Goal: Task Accomplishment & Management: Complete application form

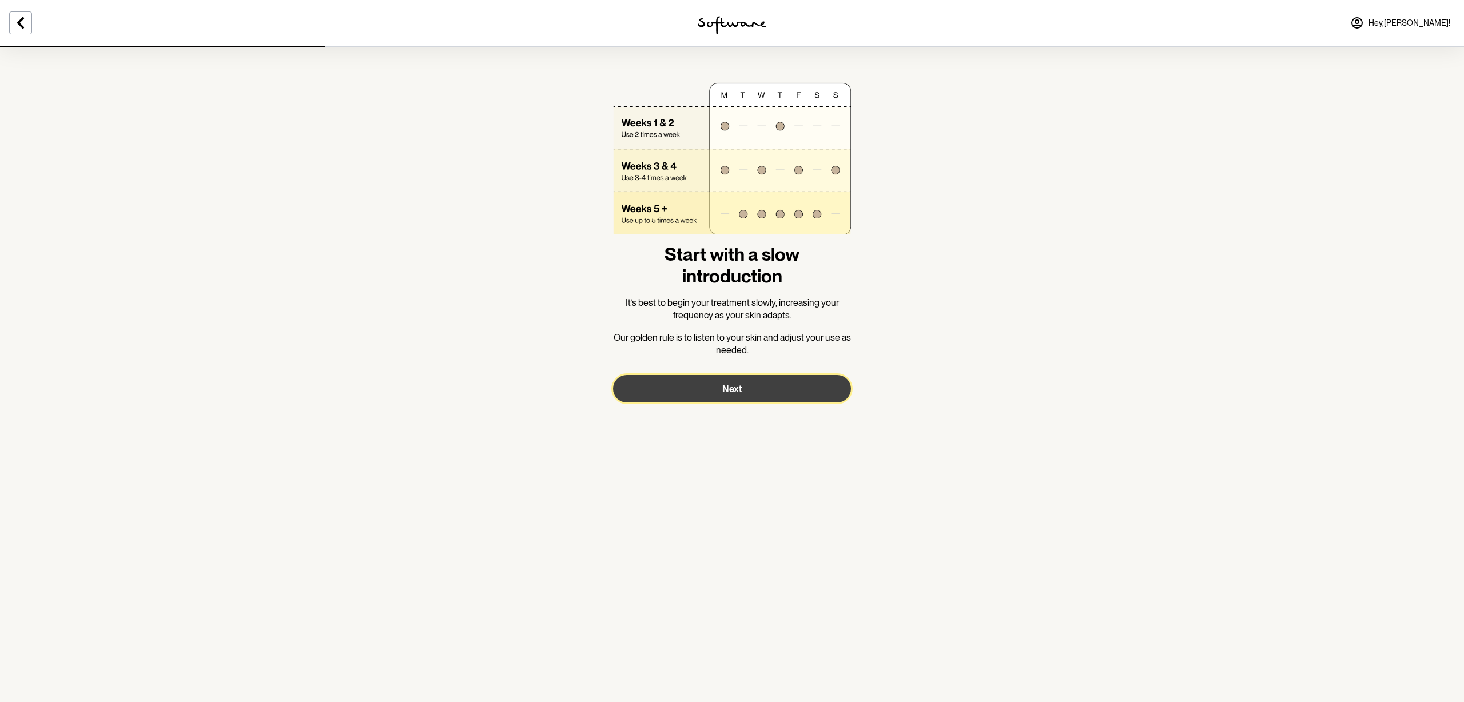
click at [752, 390] on button "Next" at bounding box center [732, 388] width 238 height 27
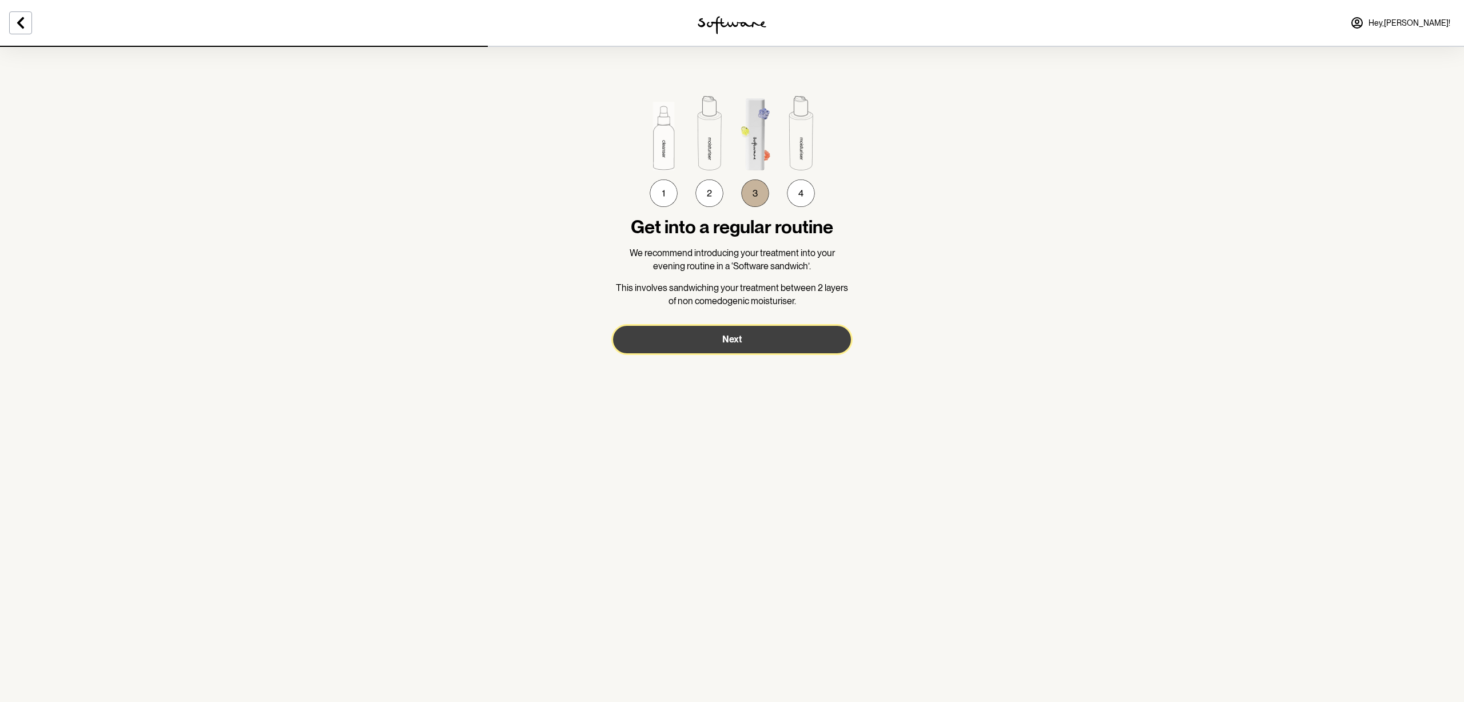
click at [731, 342] on span "Next" at bounding box center [731, 339] width 19 height 11
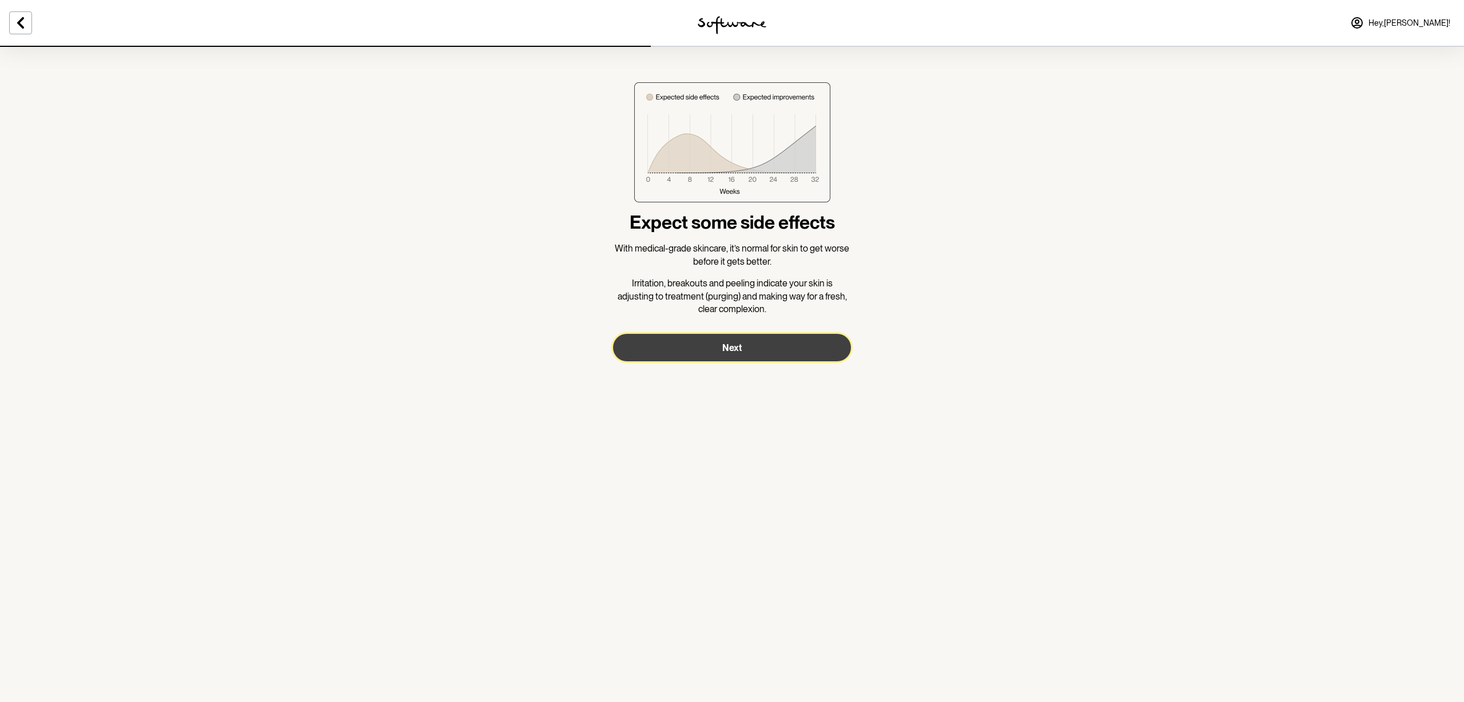
click at [727, 349] on span "Next" at bounding box center [731, 347] width 19 height 11
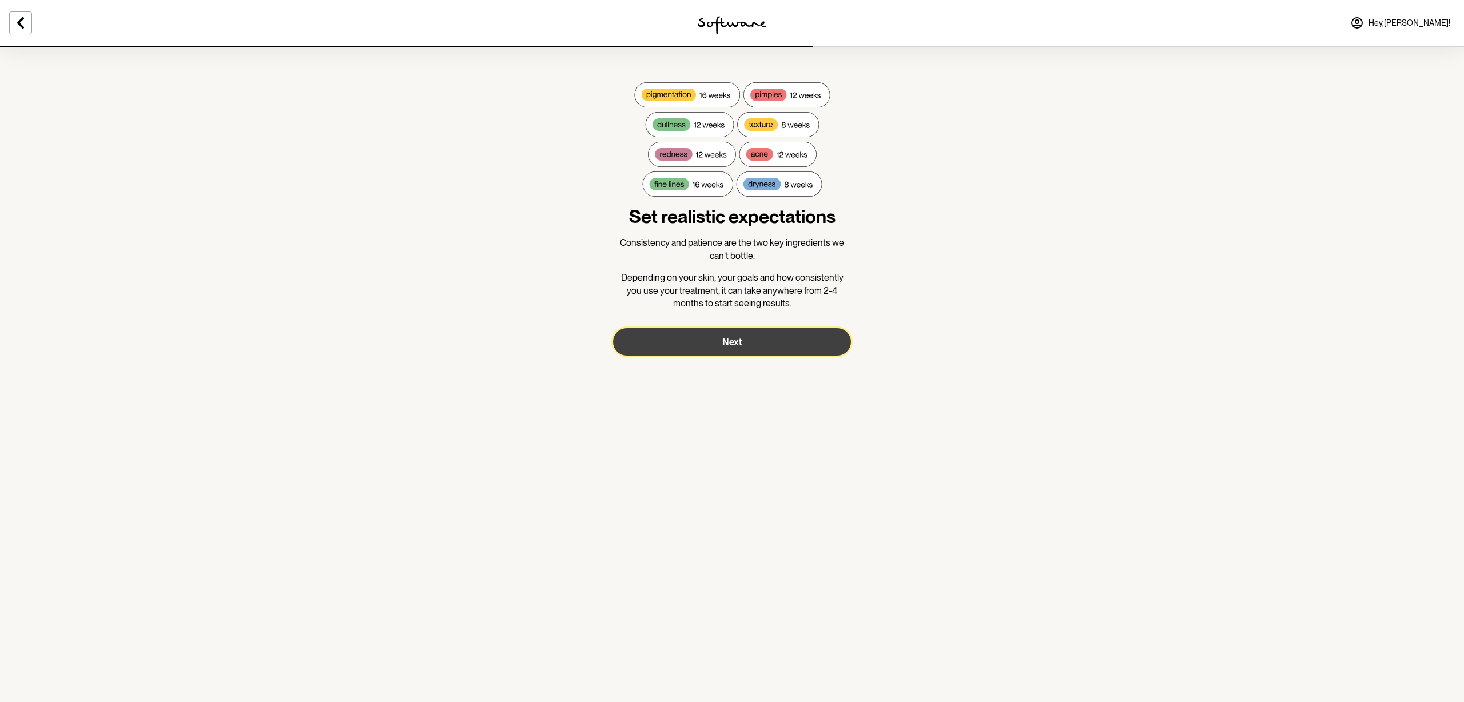
click at [736, 345] on span "Next" at bounding box center [731, 342] width 19 height 11
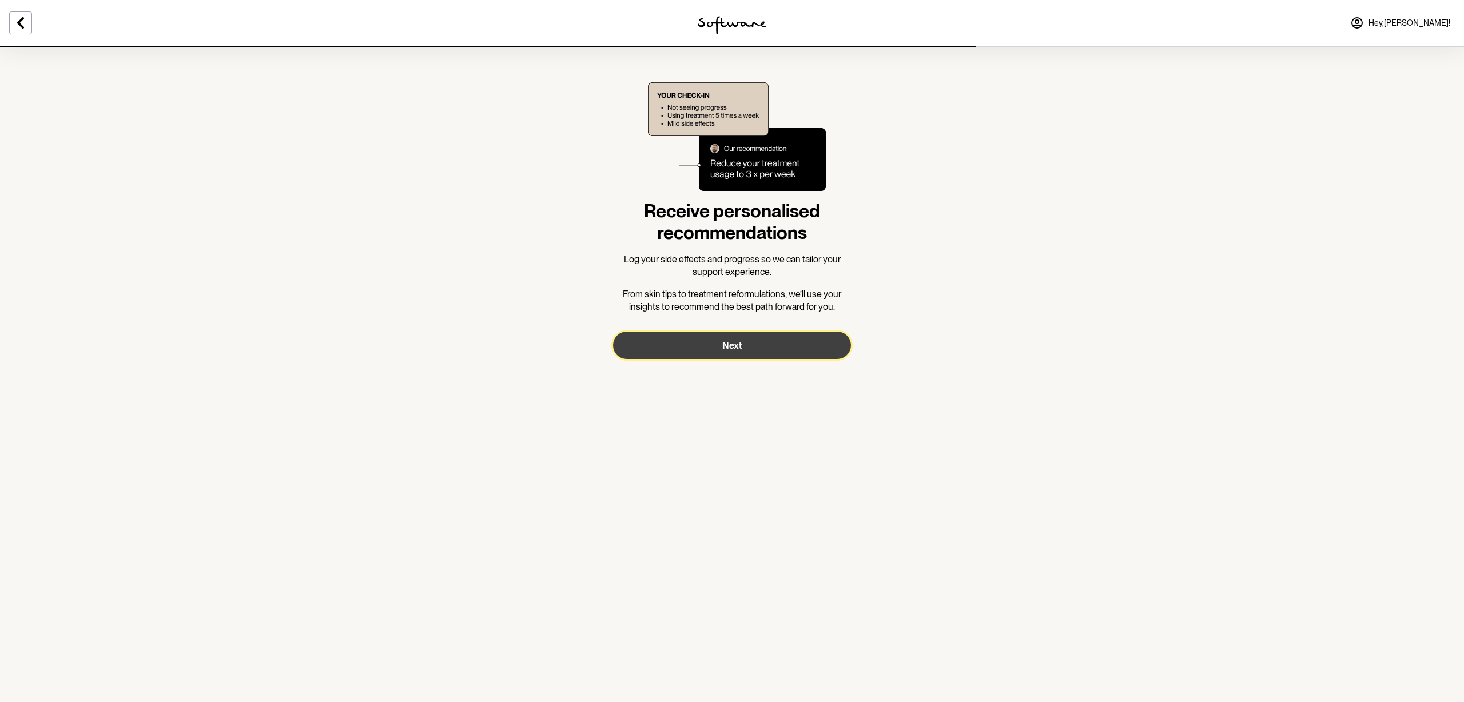
click at [736, 345] on span "Next" at bounding box center [731, 345] width 19 height 11
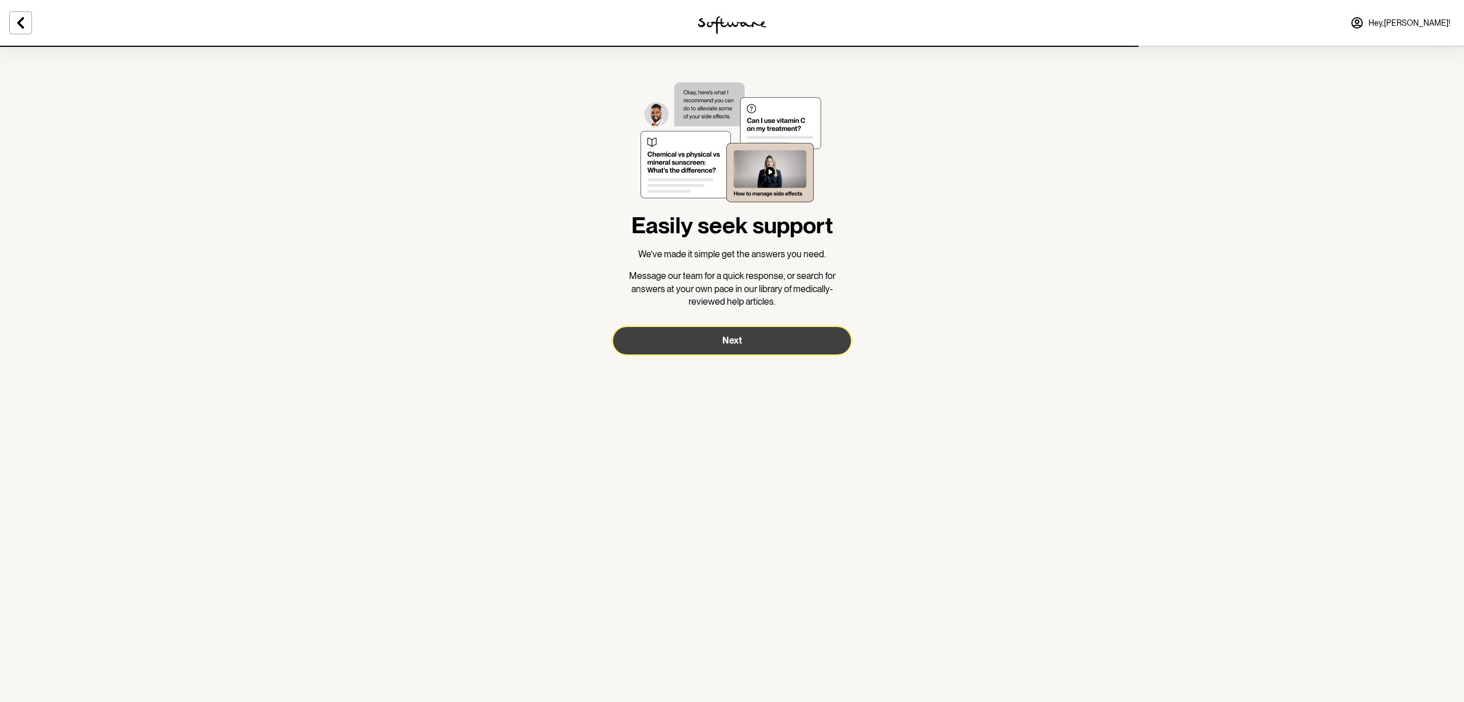
click at [736, 345] on span "Next" at bounding box center [731, 340] width 19 height 11
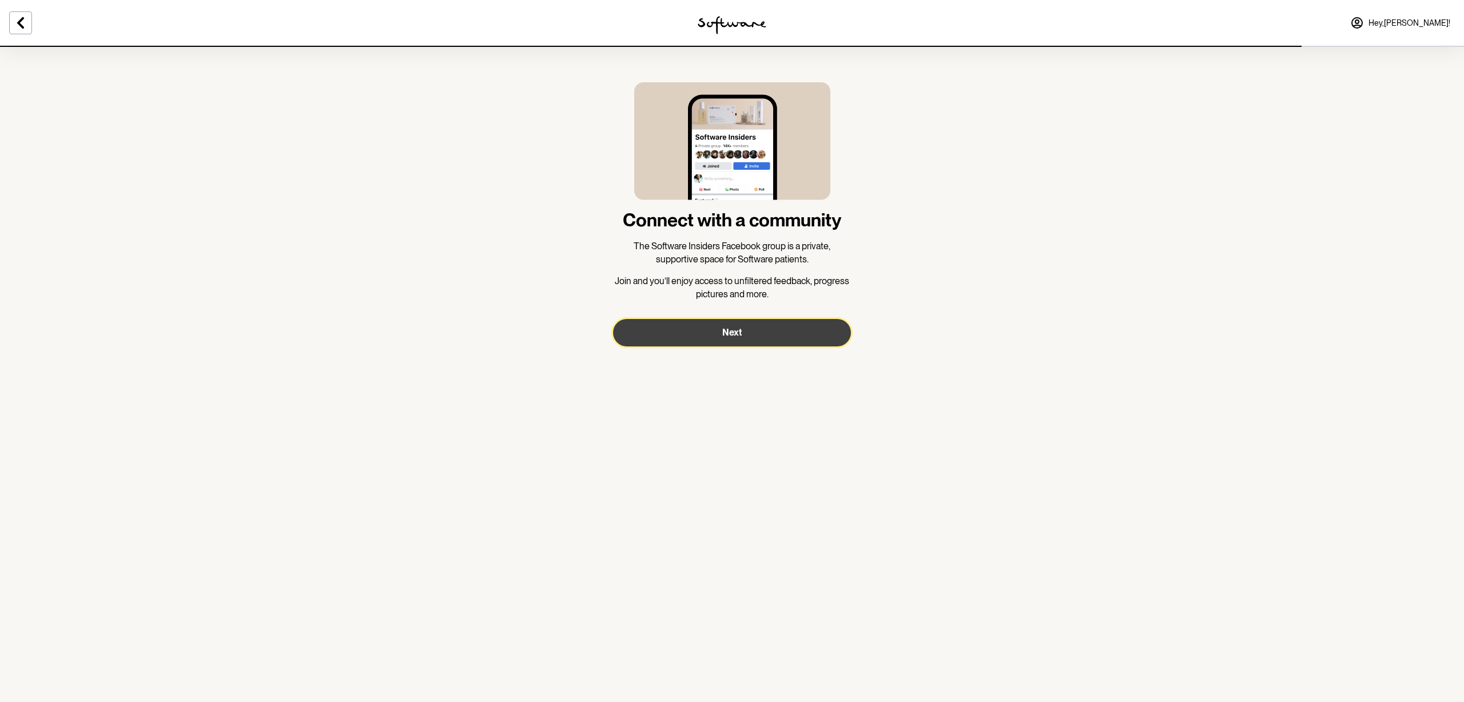
click at [736, 345] on button "Next" at bounding box center [732, 332] width 238 height 27
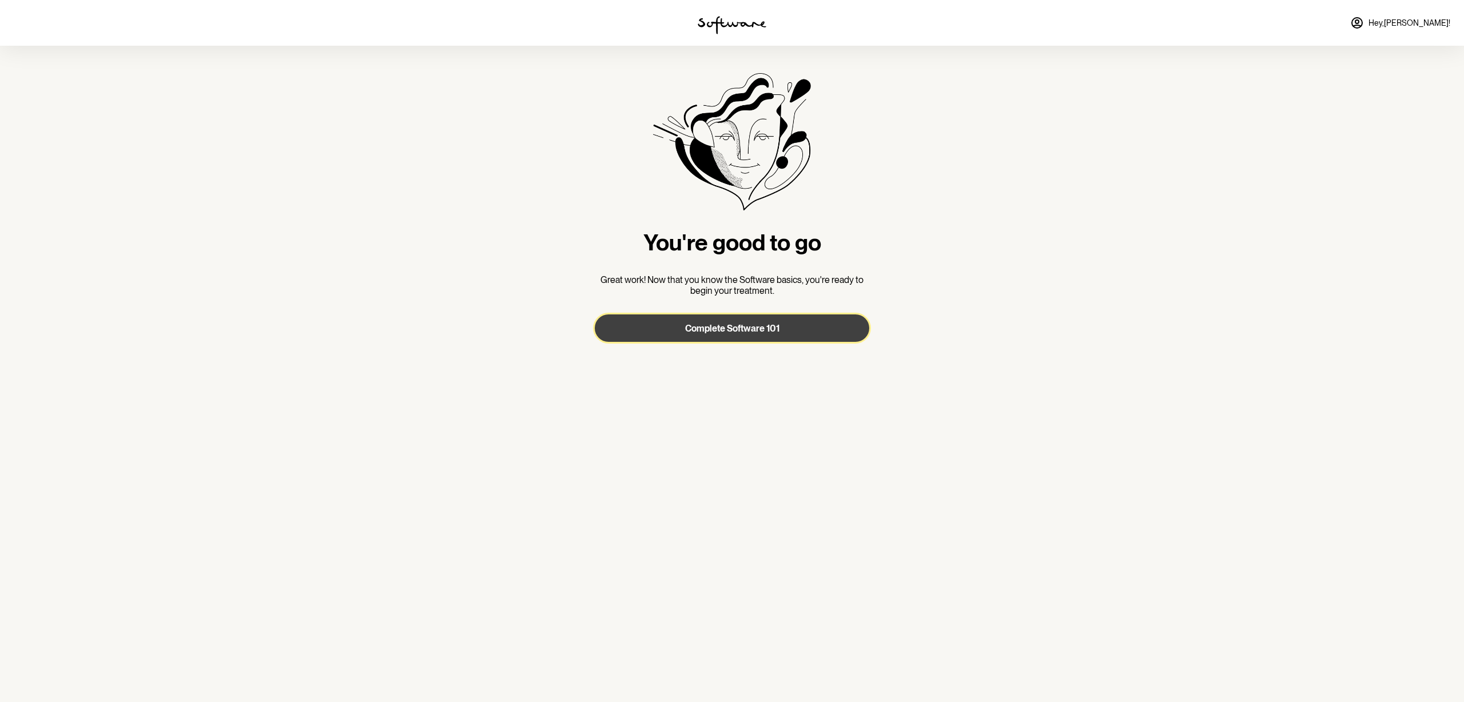
click at [755, 322] on button "Complete Software 101" at bounding box center [732, 327] width 274 height 27
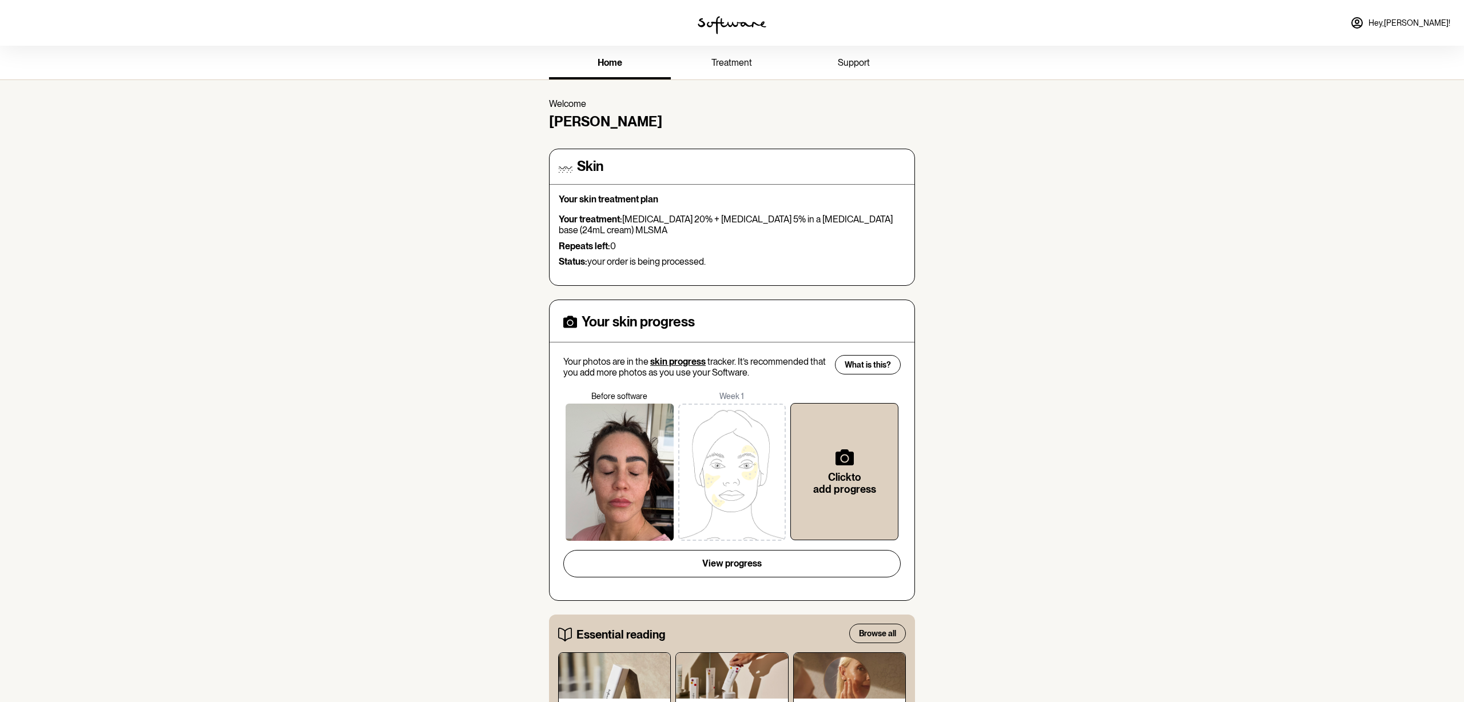
click at [737, 62] on span "treatment" at bounding box center [731, 62] width 41 height 11
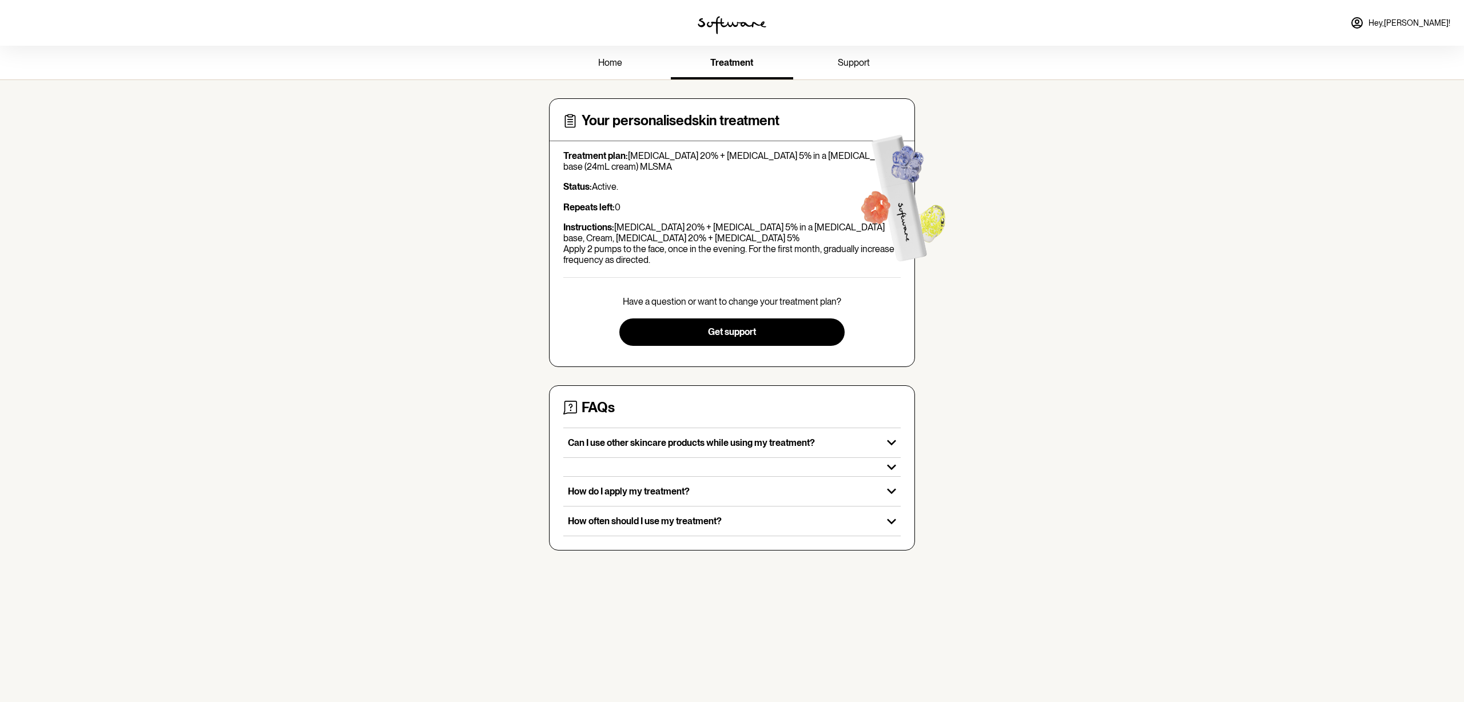
click at [605, 61] on span "home" at bounding box center [610, 62] width 24 height 11
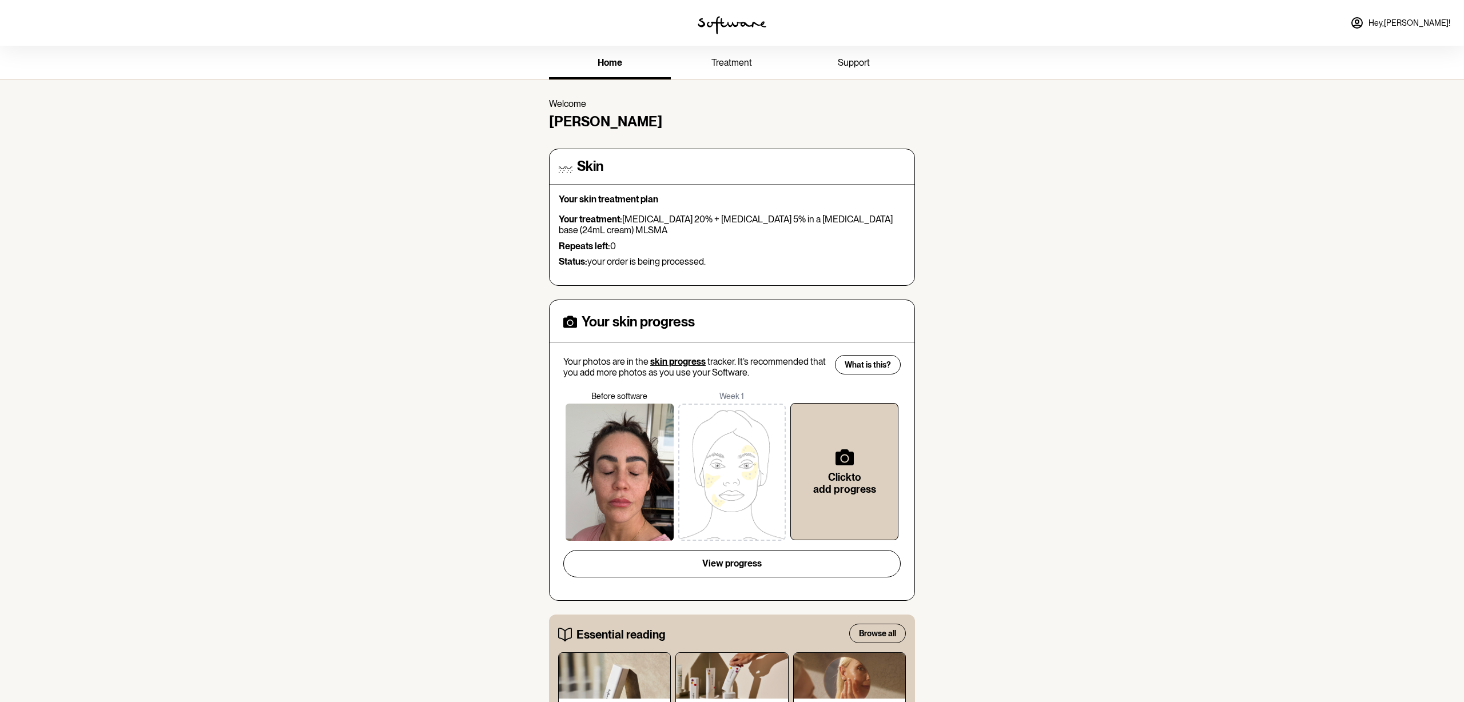
click at [1408, 28] on link "Hey, [PERSON_NAME] !" at bounding box center [1400, 22] width 114 height 27
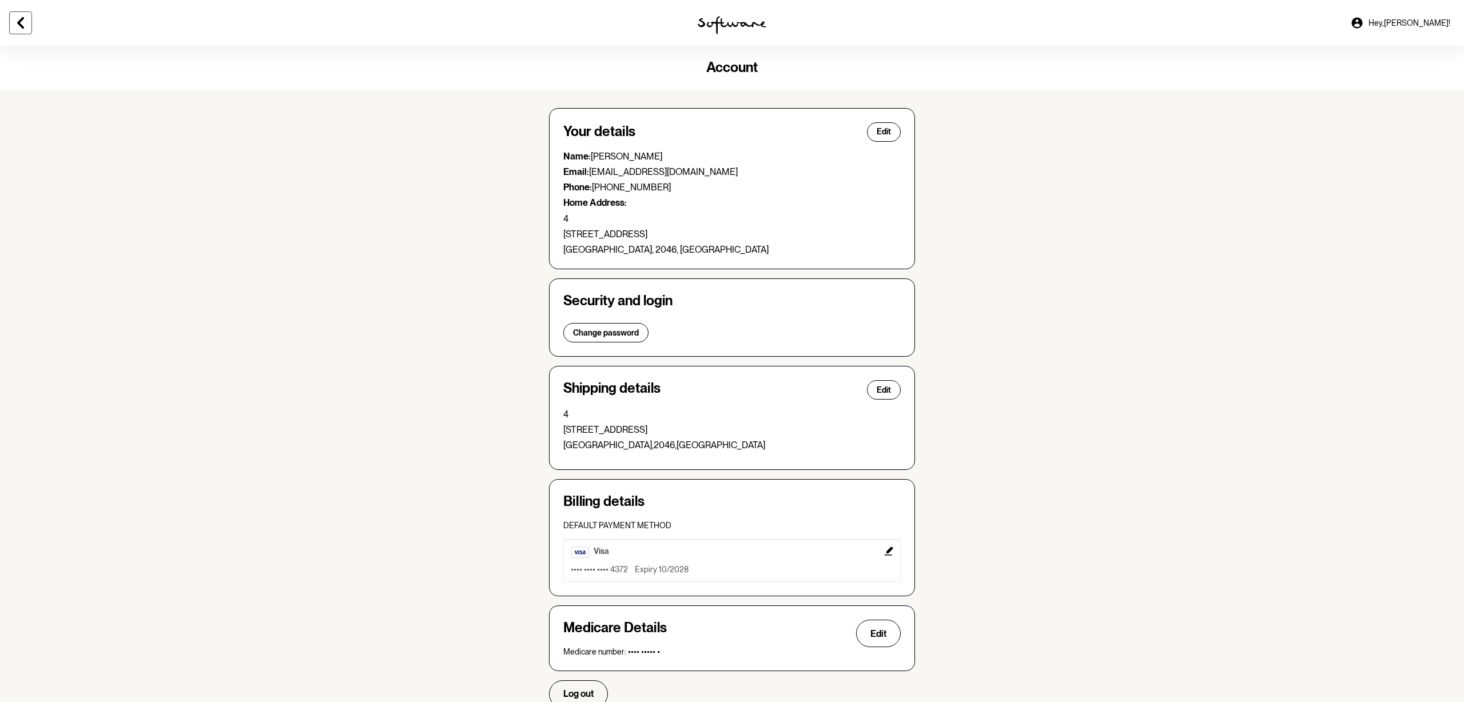
click at [18, 19] on icon at bounding box center [21, 23] width 14 height 14
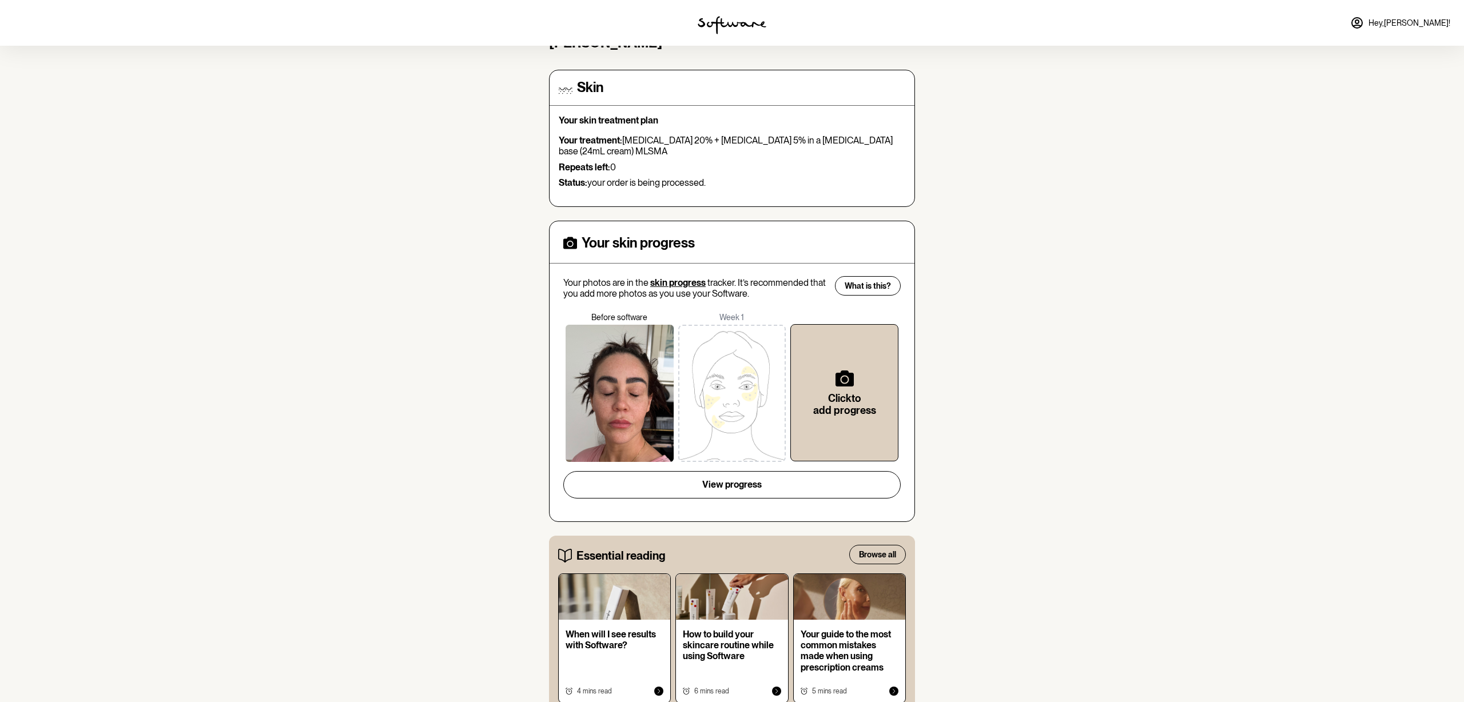
scroll to position [83, 0]
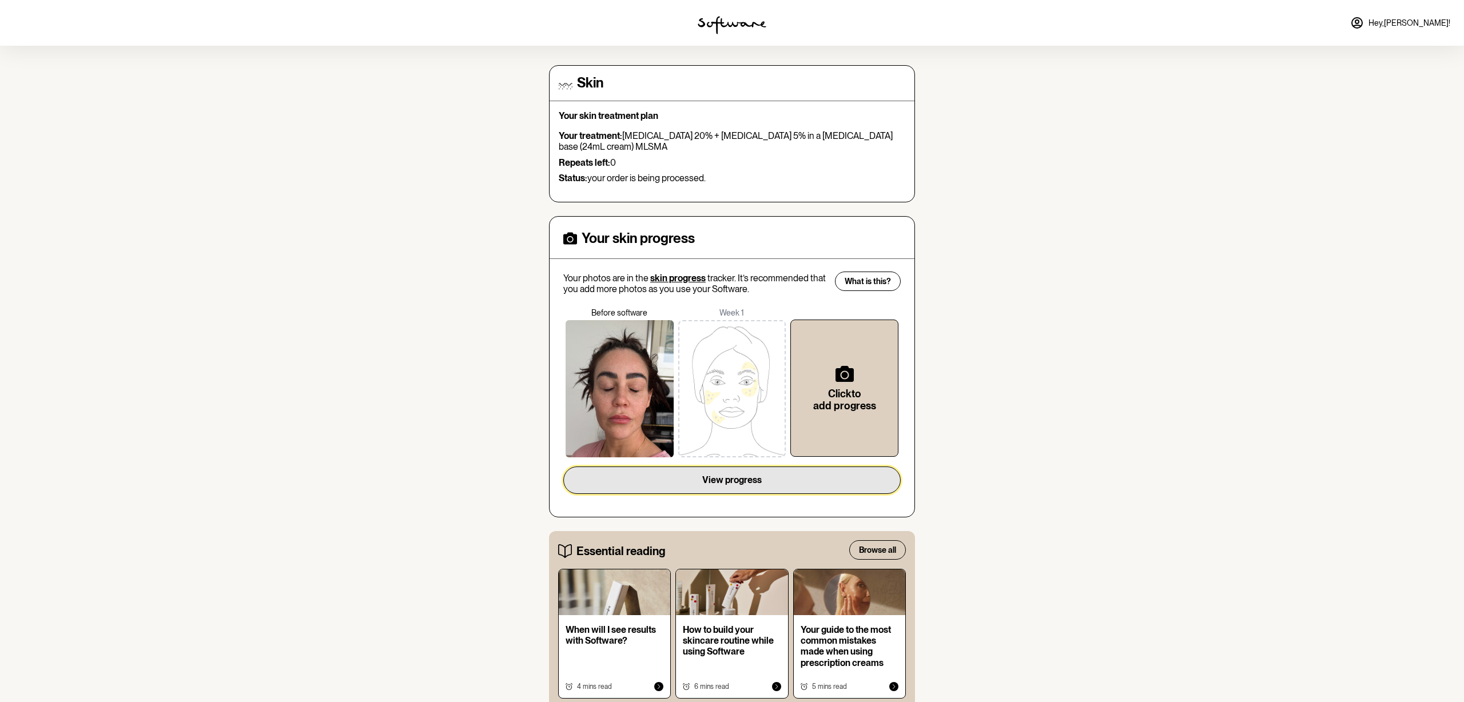
click at [743, 476] on span "View progress" at bounding box center [731, 480] width 59 height 11
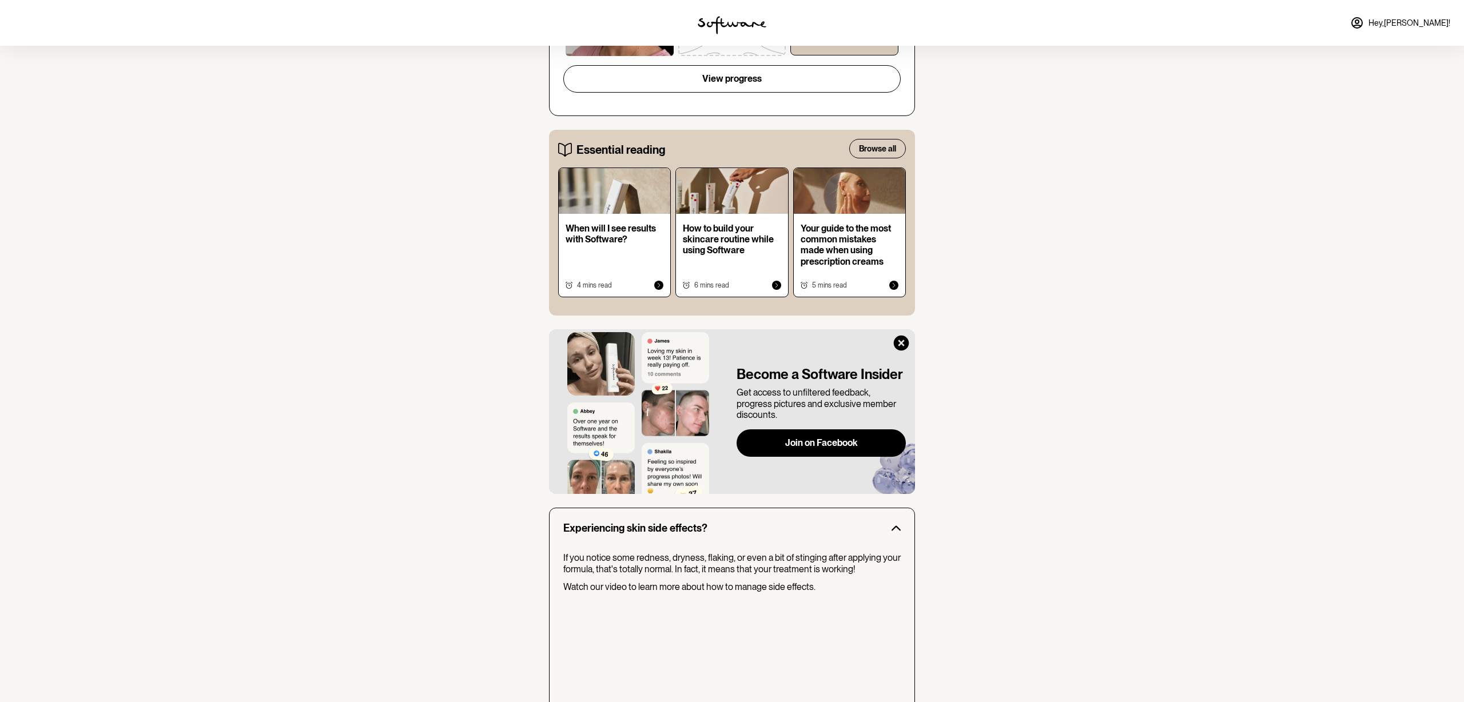
scroll to position [509, 0]
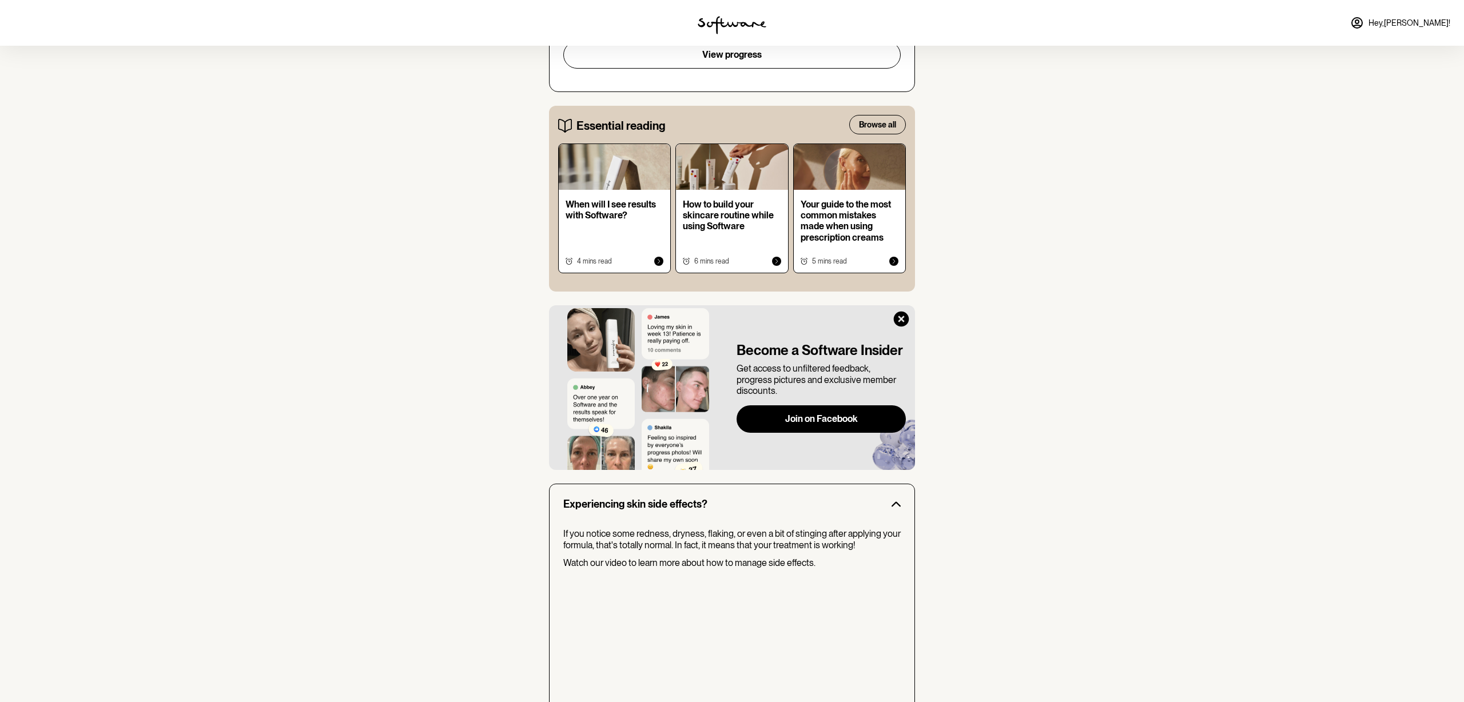
click at [903, 319] on icon at bounding box center [901, 318] width 15 height 15
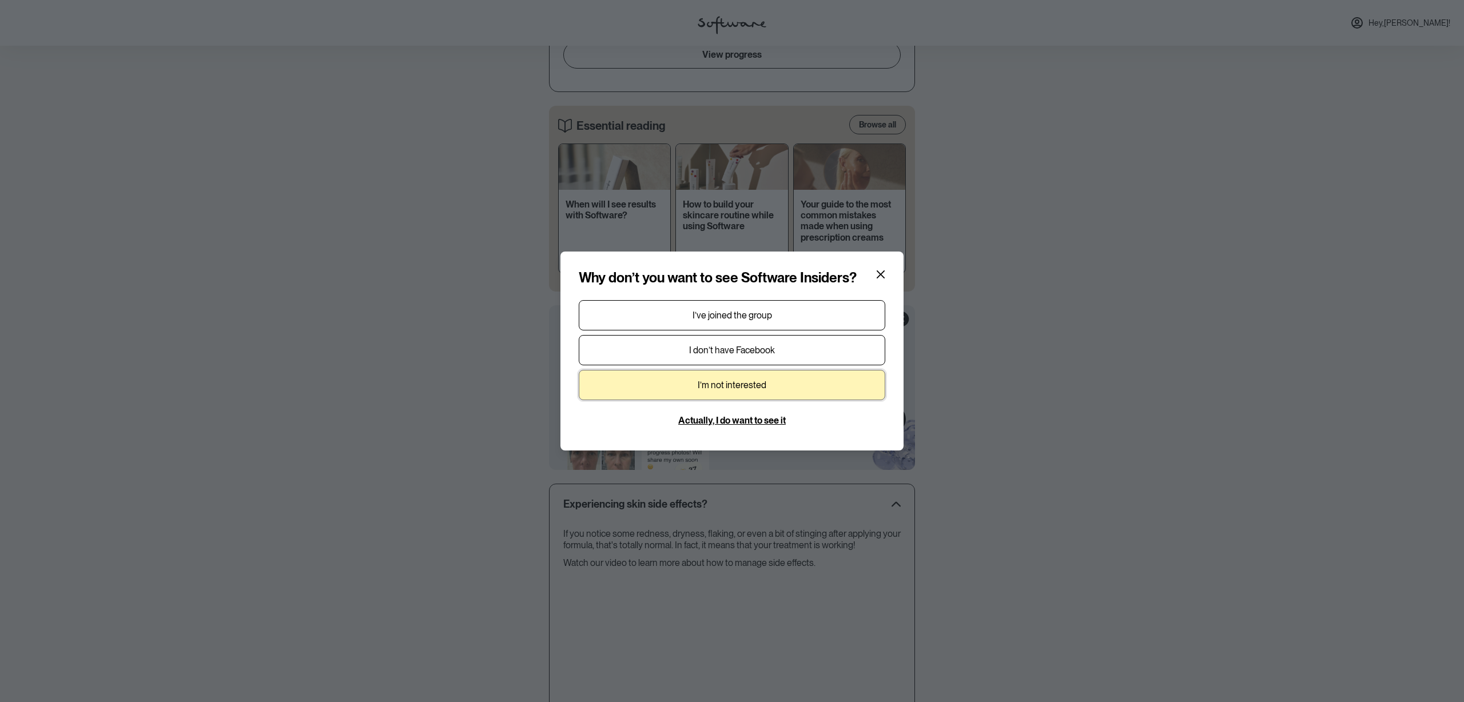
click at [735, 389] on span "I’m not interested" at bounding box center [731, 385] width 69 height 11
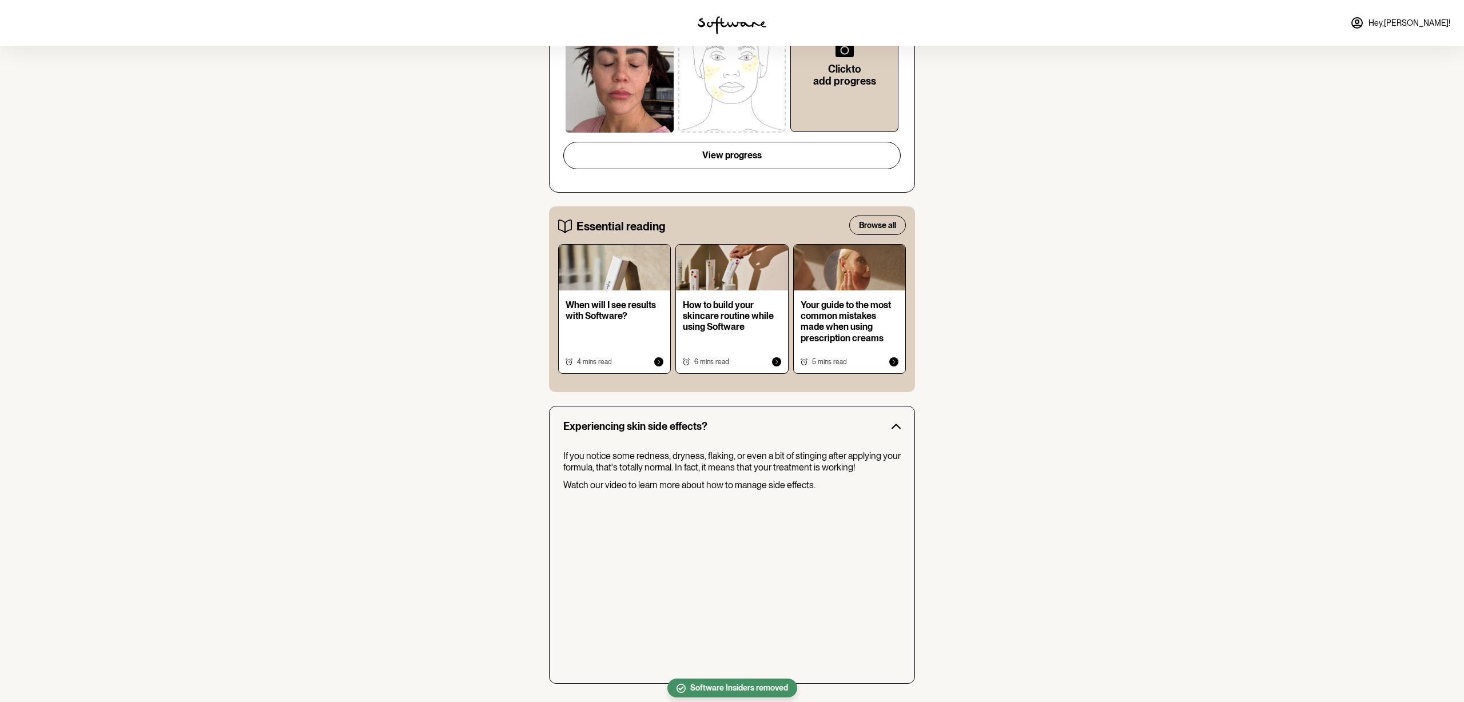
click at [895, 422] on icon at bounding box center [895, 426] width 9 height 9
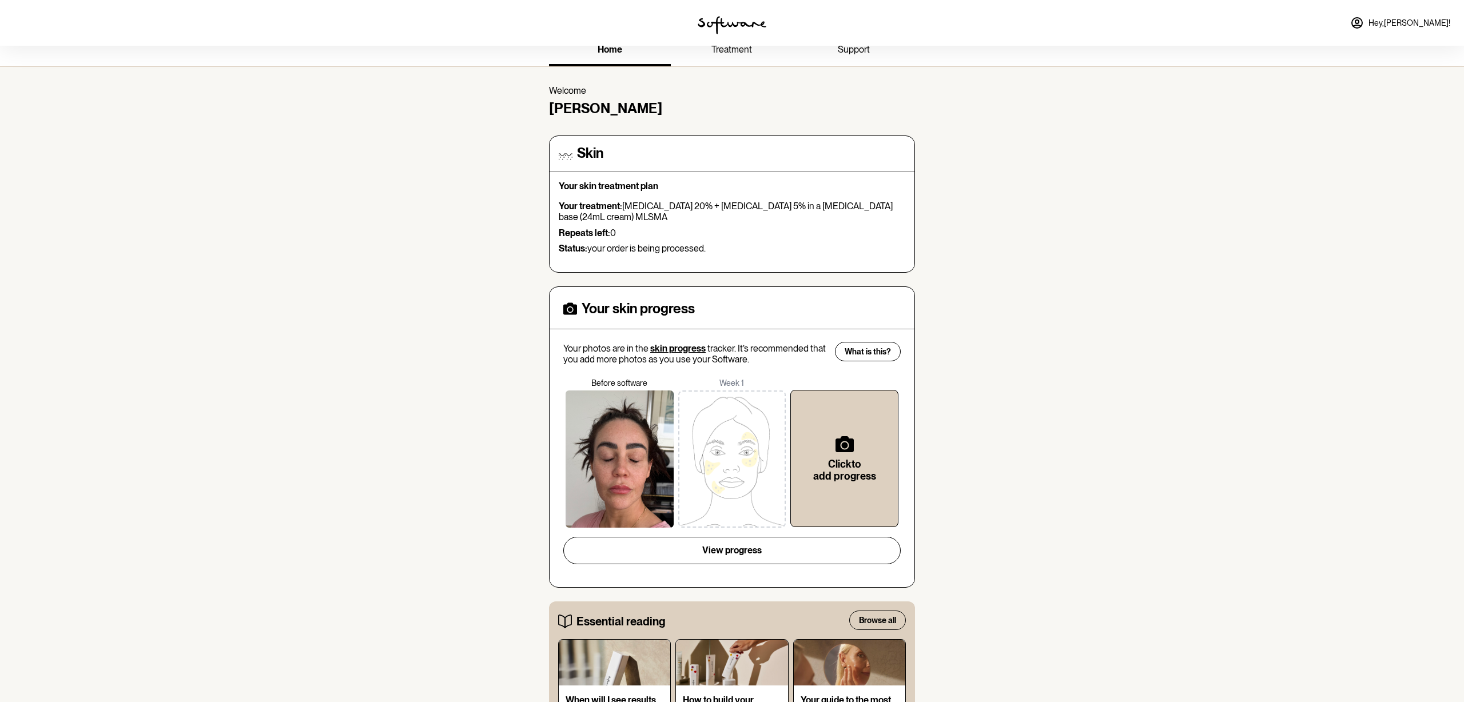
scroll to position [0, 0]
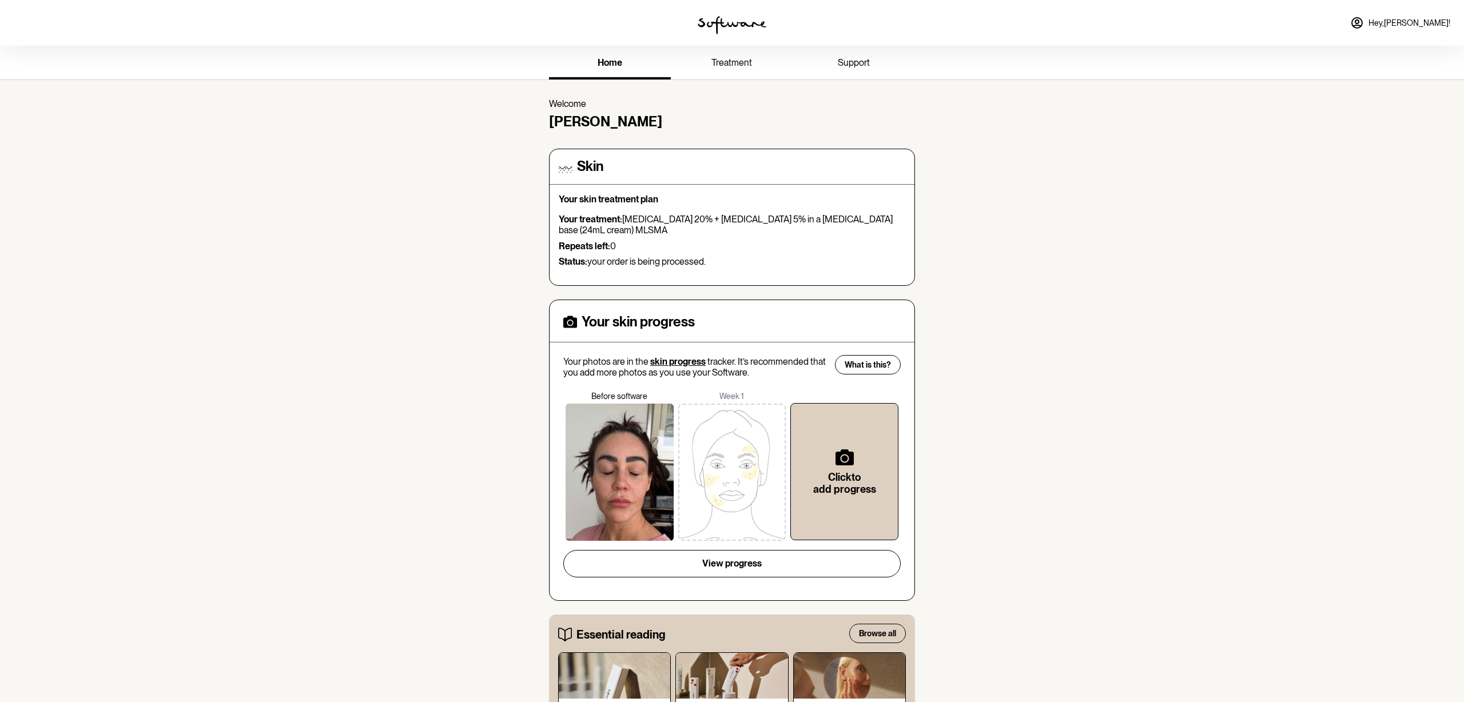
click at [753, 66] on link "treatment" at bounding box center [732, 63] width 122 height 31
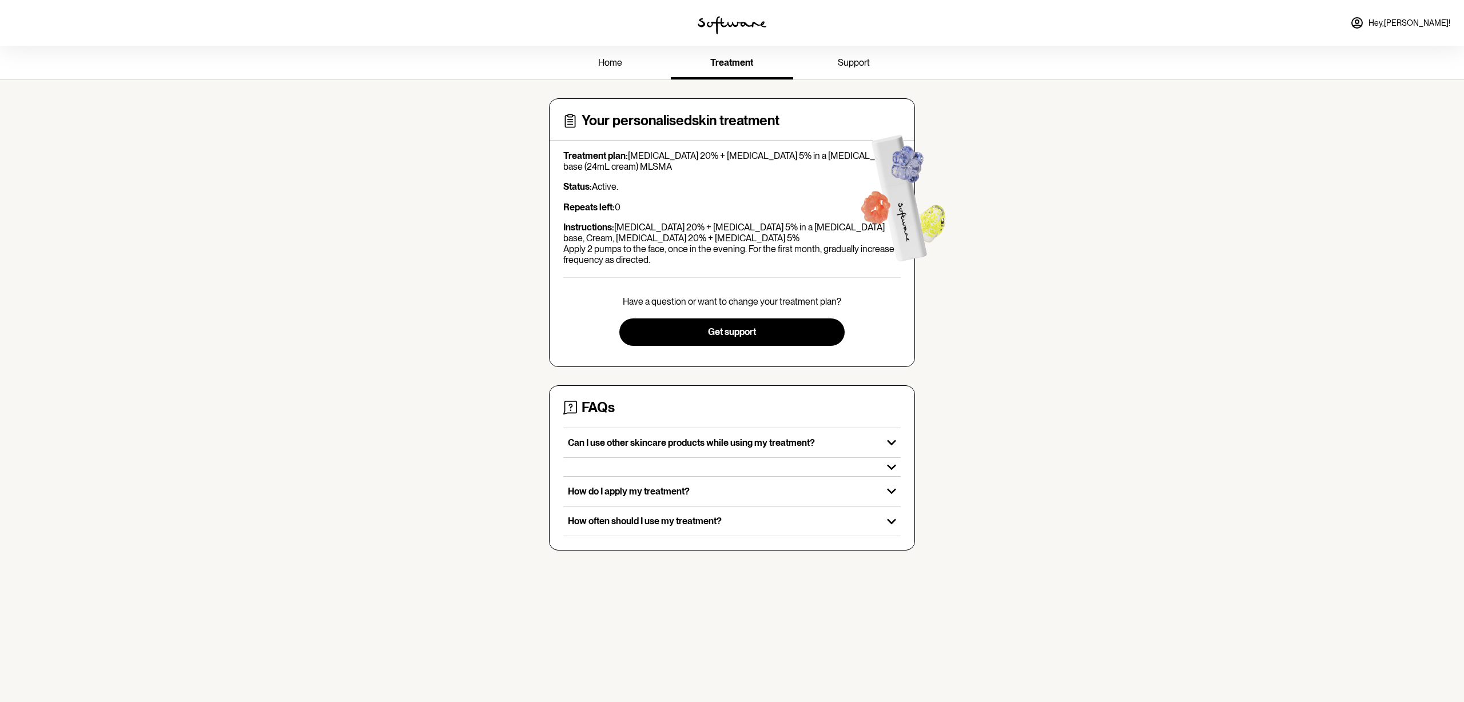
click at [626, 122] on h4 "Your personalised skin treatment" at bounding box center [680, 121] width 198 height 17
click at [747, 334] on span "Get support" at bounding box center [732, 331] width 48 height 11
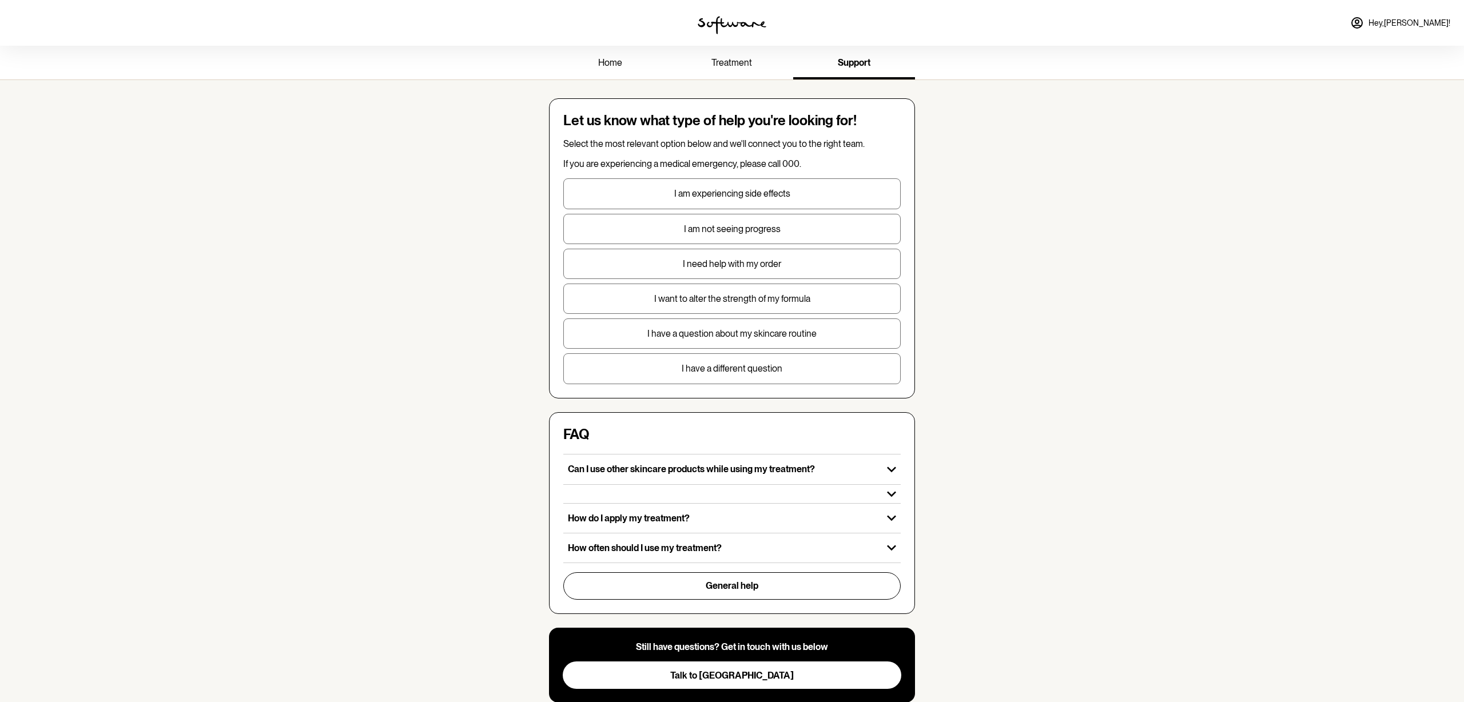
click at [748, 63] on span "treatment" at bounding box center [731, 62] width 41 height 11
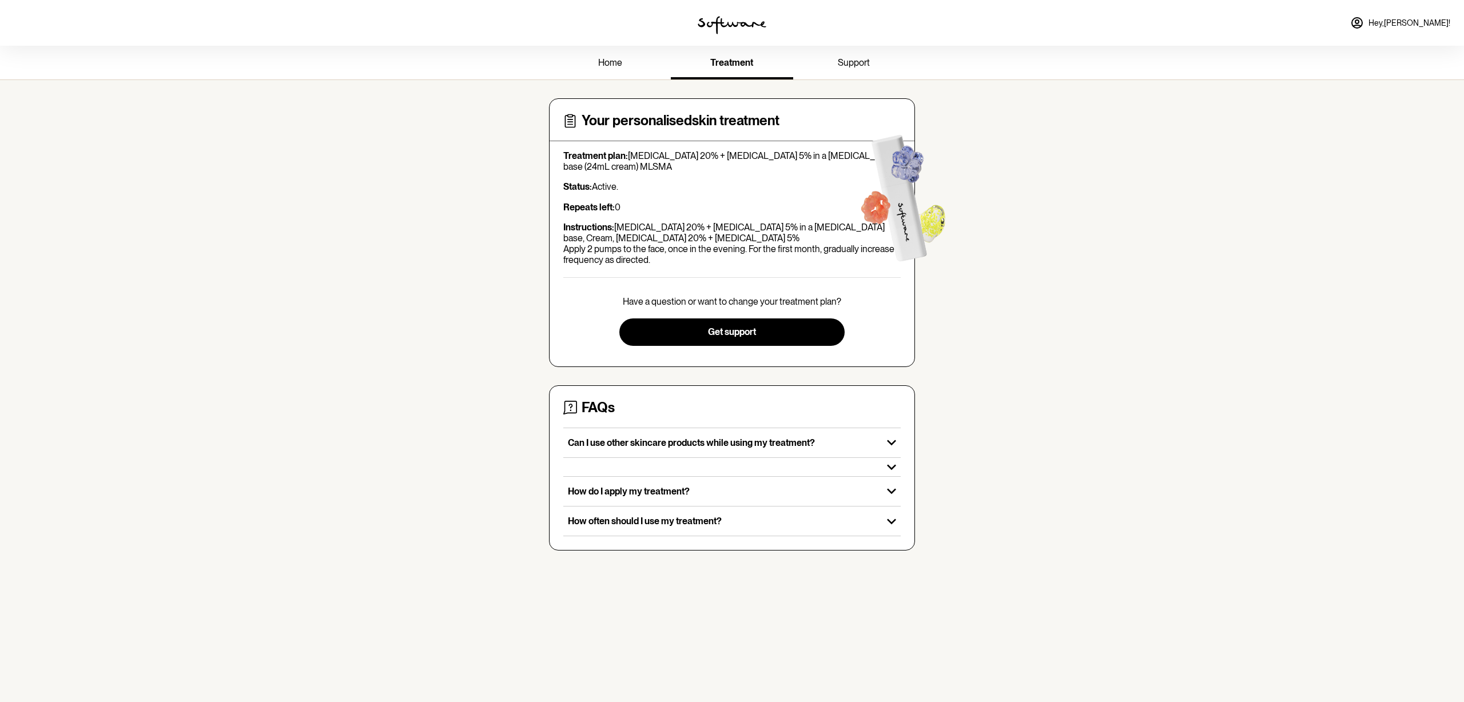
click at [728, 20] on img at bounding box center [731, 25] width 69 height 18
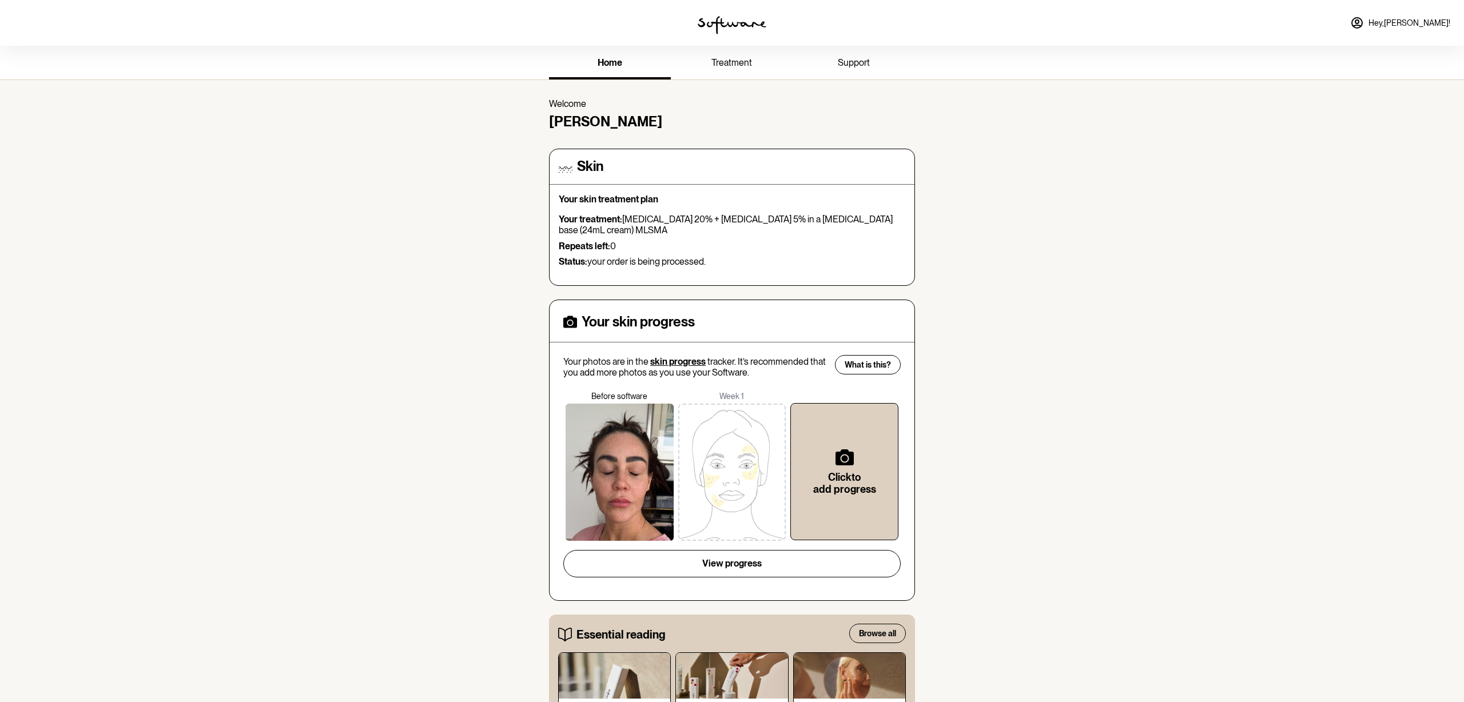
scroll to position [2, 0]
